Goal: Transaction & Acquisition: Purchase product/service

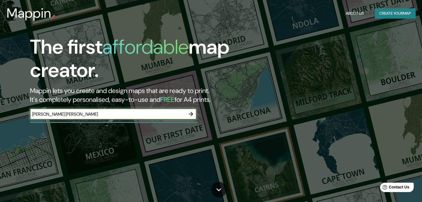
type input "[PERSON_NAME] [PERSON_NAME]"
click at [190, 114] on icon "button" at bounding box center [191, 114] width 4 height 4
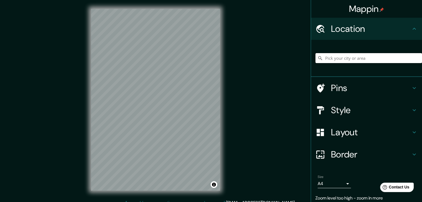
click at [330, 57] on input "Pick your city or area" at bounding box center [368, 58] width 106 height 10
type input "[PERSON_NAME][GEOGRAPHIC_DATA][PERSON_NAME], [GEOGRAPHIC_DATA], [GEOGRAPHIC_DAT…"
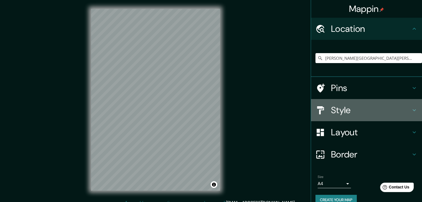
click at [347, 108] on h4 "Style" at bounding box center [371, 110] width 80 height 11
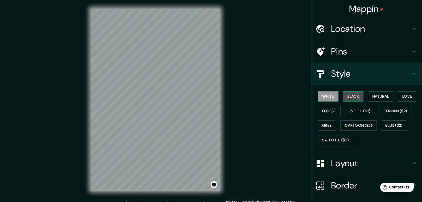
click at [348, 97] on button "Black" at bounding box center [353, 96] width 21 height 10
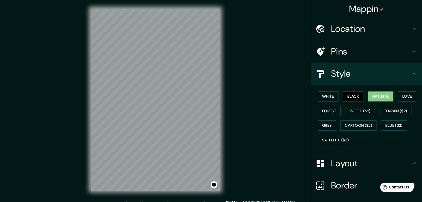
click at [384, 97] on button "Natural" at bounding box center [381, 96] width 26 height 10
click at [403, 97] on button "Love" at bounding box center [407, 96] width 18 height 10
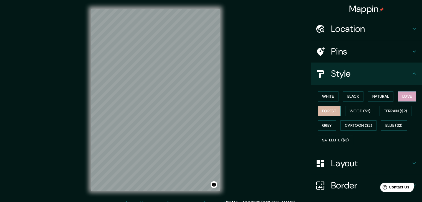
click at [328, 112] on button "Forest" at bounding box center [328, 111] width 23 height 10
click at [325, 126] on button "Grey" at bounding box center [326, 126] width 18 height 10
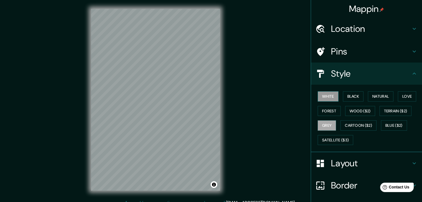
click at [325, 98] on button "White" at bounding box center [327, 96] width 21 height 10
click at [404, 95] on button "Love" at bounding box center [407, 96] width 18 height 10
